Goal: Transaction & Acquisition: Subscribe to service/newsletter

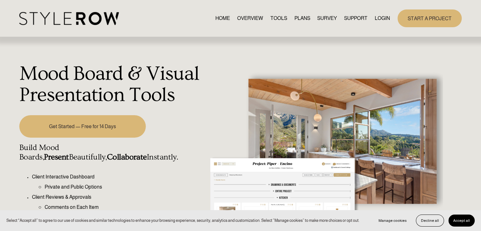
click at [137, 122] on link "Get Started — Free for 14 Days" at bounding box center [82, 126] width 126 height 22
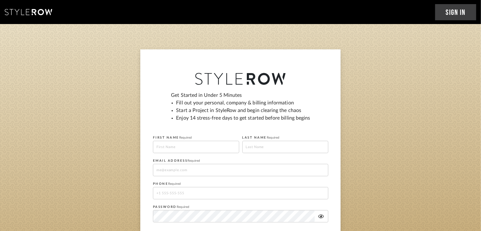
click at [196, 152] on input at bounding box center [196, 147] width 86 height 12
type input "Suzan"
click at [253, 152] on input at bounding box center [285, 147] width 86 height 12
type input "Kourani-Orrego"
click at [177, 169] on input at bounding box center [240, 170] width 175 height 12
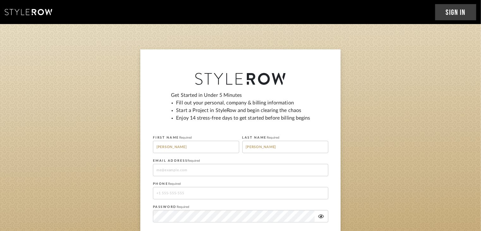
type input "[EMAIL_ADDRESS][DOMAIN_NAME]"
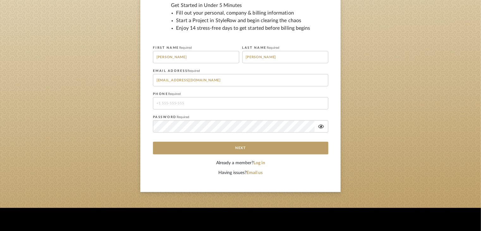
scroll to position [95, 0]
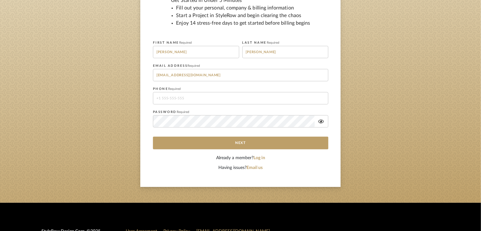
click at [185, 95] on input "tel" at bounding box center [240, 98] width 175 height 12
type input "(929) 634-1317"
click at [322, 119] on icon at bounding box center [321, 121] width 6 height 5
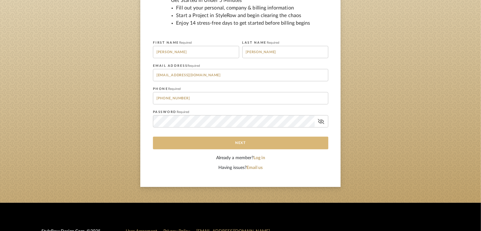
click at [250, 144] on button "Next" at bounding box center [240, 143] width 175 height 13
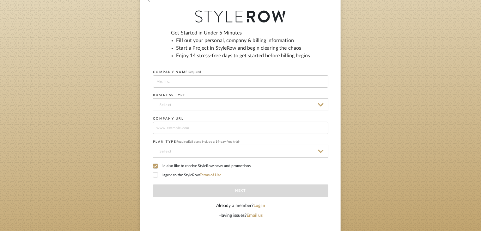
scroll to position [63, 0]
click at [245, 84] on input at bounding box center [240, 80] width 175 height 12
type input "S"
type input "SK interiors"
click at [199, 105] on input at bounding box center [240, 103] width 175 height 13
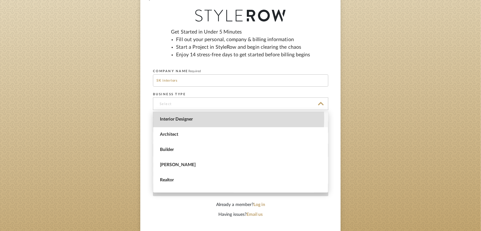
click at [182, 118] on span "Interior Designer" at bounding box center [241, 119] width 163 height 5
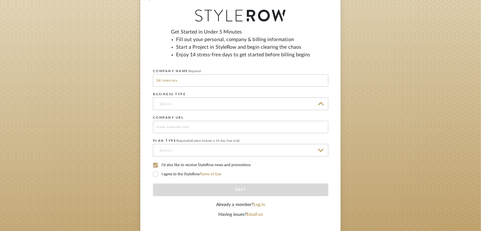
type input "Interior Designer"
click at [180, 124] on input at bounding box center [240, 127] width 175 height 12
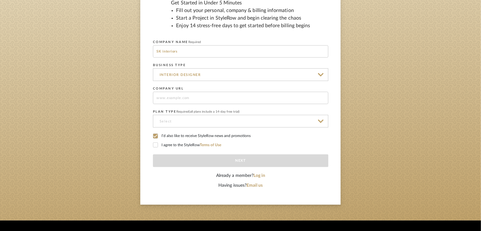
scroll to position [95, 0]
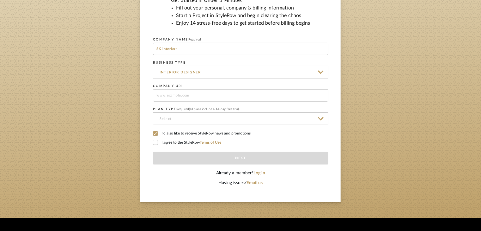
click at [242, 116] on input at bounding box center [240, 118] width 175 height 13
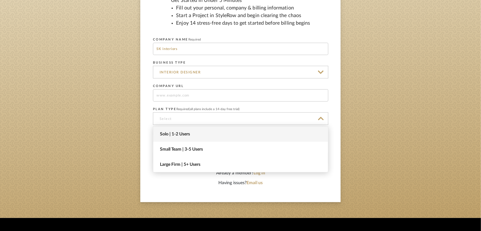
click at [239, 131] on span "Solo | 1-2 Users" at bounding box center [240, 133] width 175 height 15
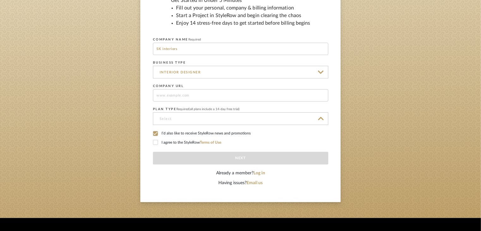
type input "Solo | 1-2 Users"
click at [158, 144] on label "I agree to the StyleRow Terms of Use" at bounding box center [240, 143] width 175 height 6
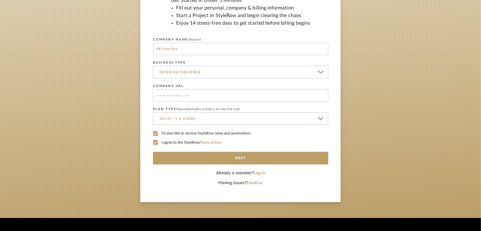
click at [157, 133] on icon at bounding box center [155, 133] width 4 height 4
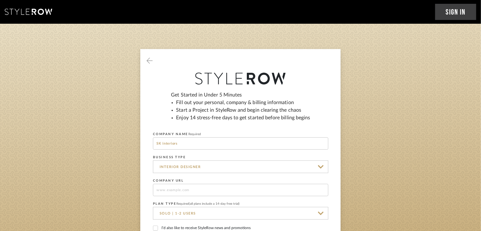
scroll to position [0, 0]
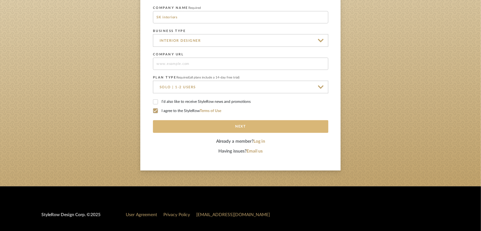
click at [262, 124] on button "Next" at bounding box center [240, 126] width 175 height 13
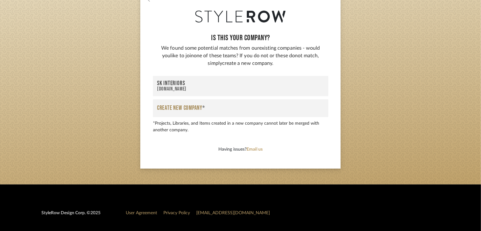
scroll to position [63, 0]
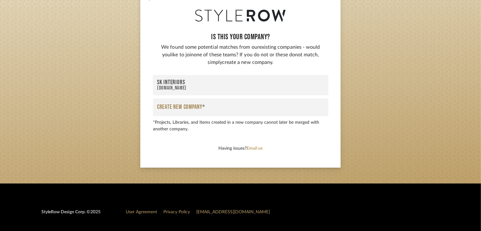
click at [239, 113] on button "Create New Company *" at bounding box center [240, 107] width 175 height 18
